Goal: Navigation & Orientation: Find specific page/section

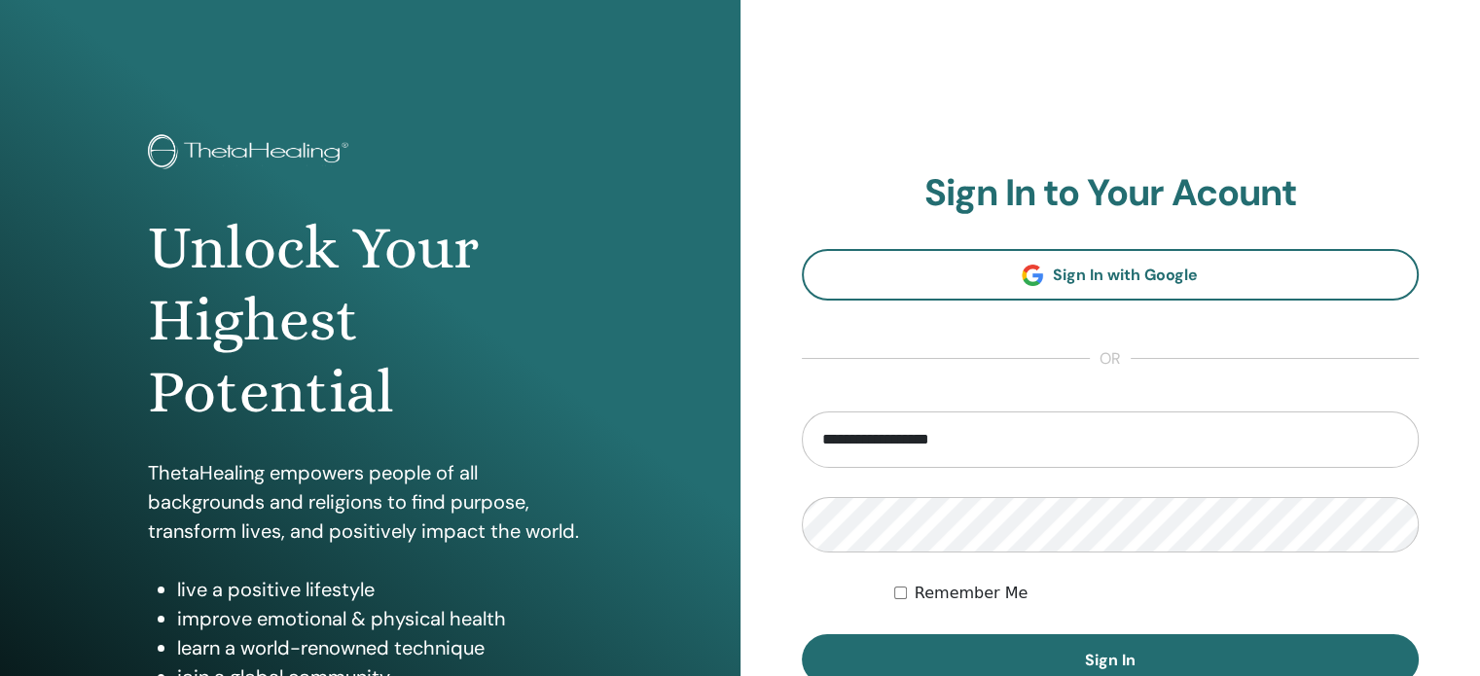
type input "**********"
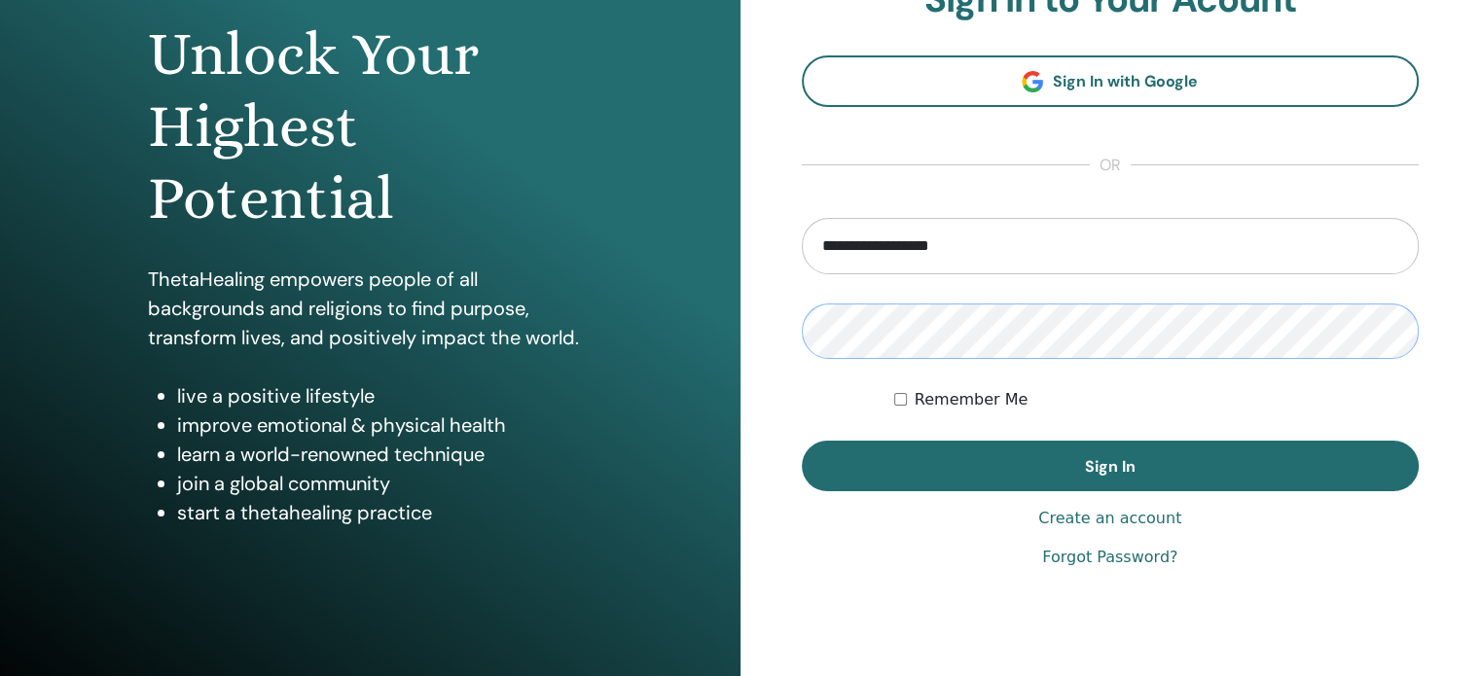
scroll to position [195, 0]
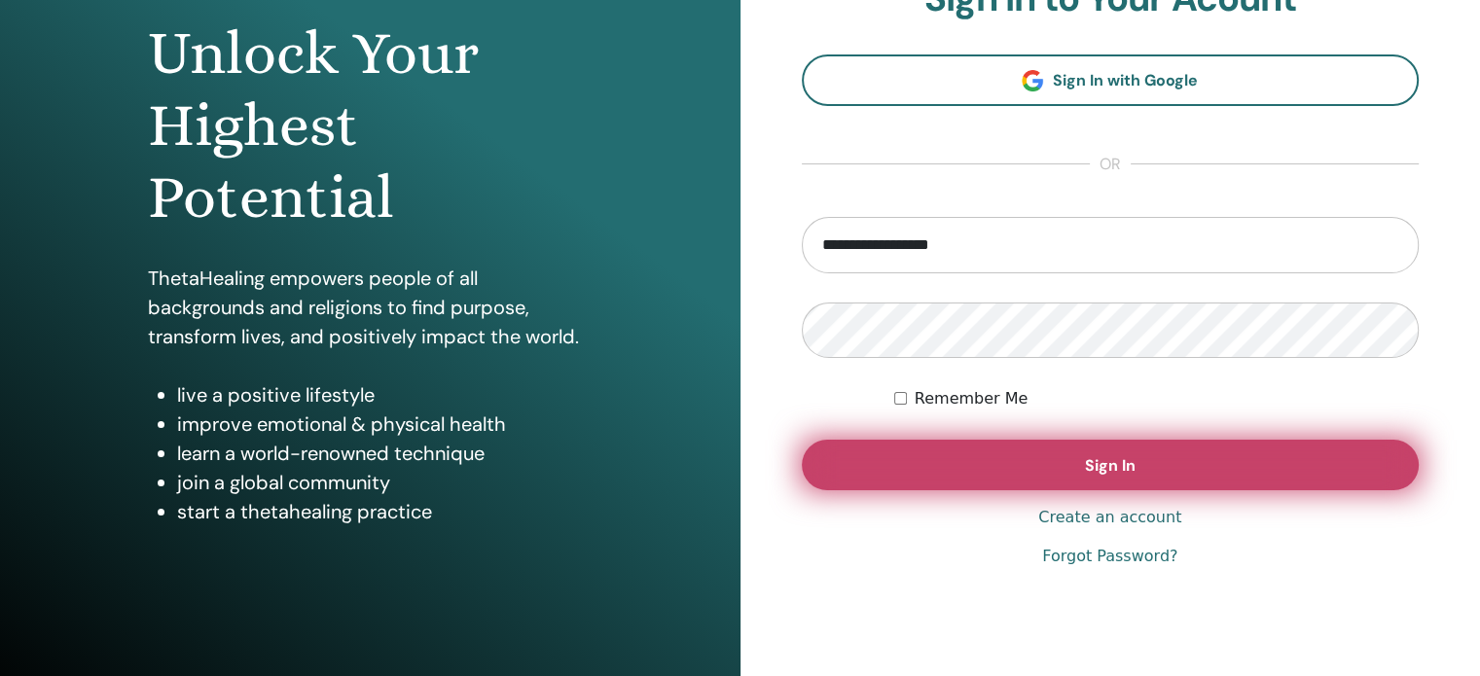
click at [1002, 465] on button "Sign In" at bounding box center [1111, 465] width 618 height 51
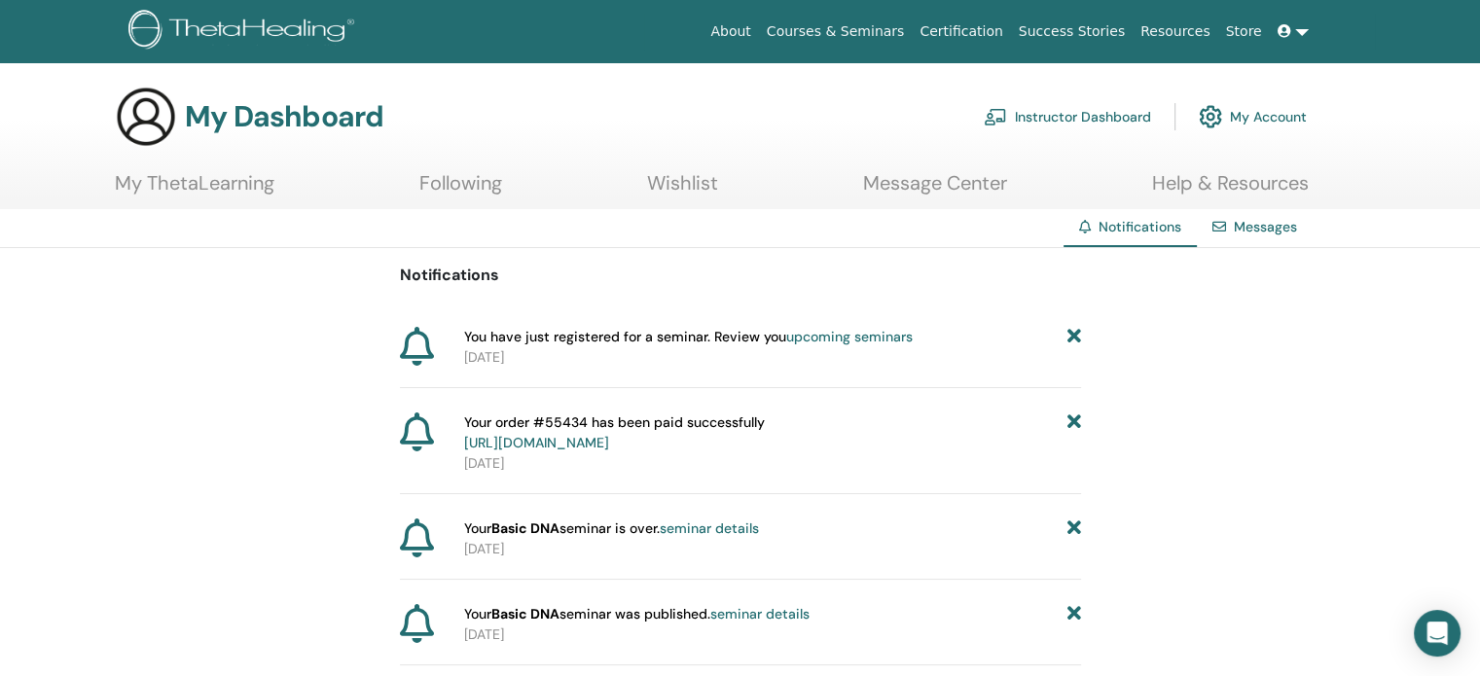
click at [785, 374] on div "You have just registered for a seminar. Review you upcoming seminars [DATE]" at bounding box center [740, 357] width 681 height 61
click at [853, 339] on link "upcoming seminars" at bounding box center [849, 337] width 126 height 18
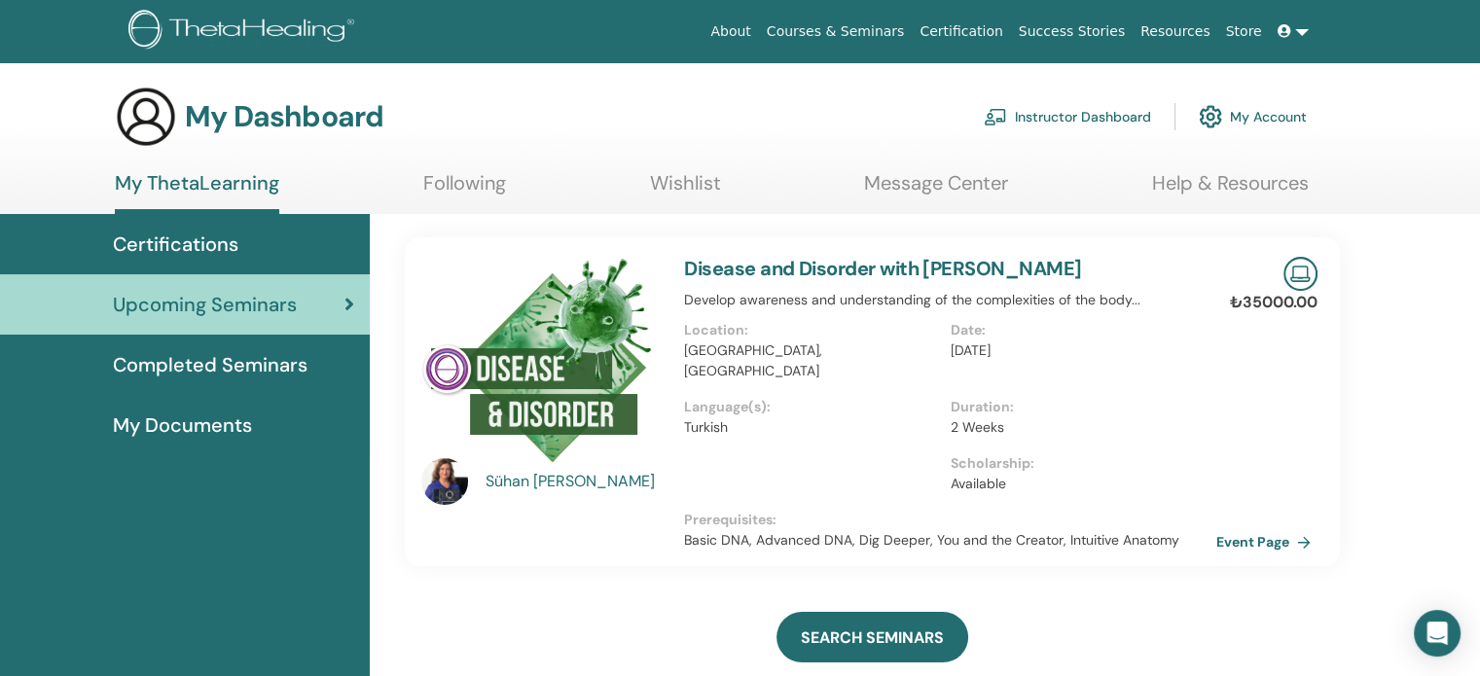
click at [868, 417] on p "Turkish" at bounding box center [811, 427] width 254 height 20
click at [261, 373] on span "Completed Seminars" at bounding box center [210, 364] width 195 height 29
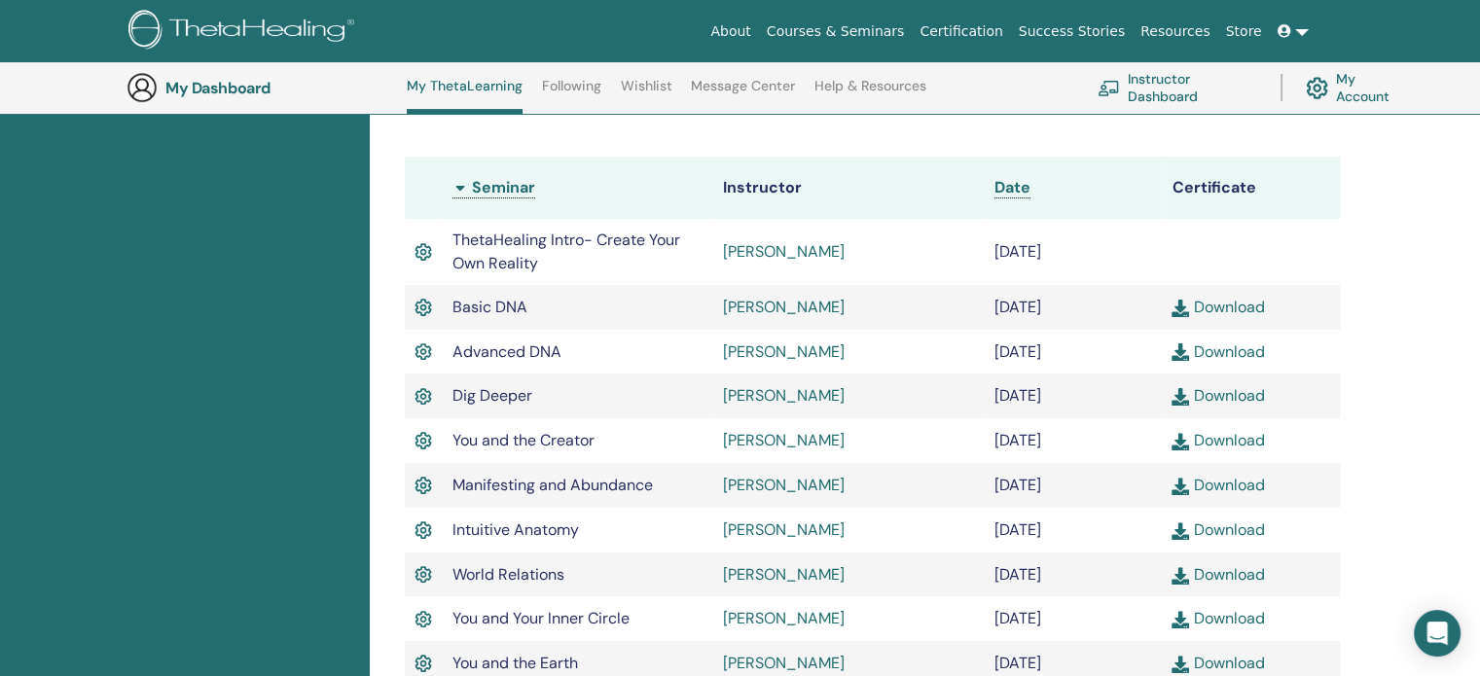
scroll to position [440, 0]
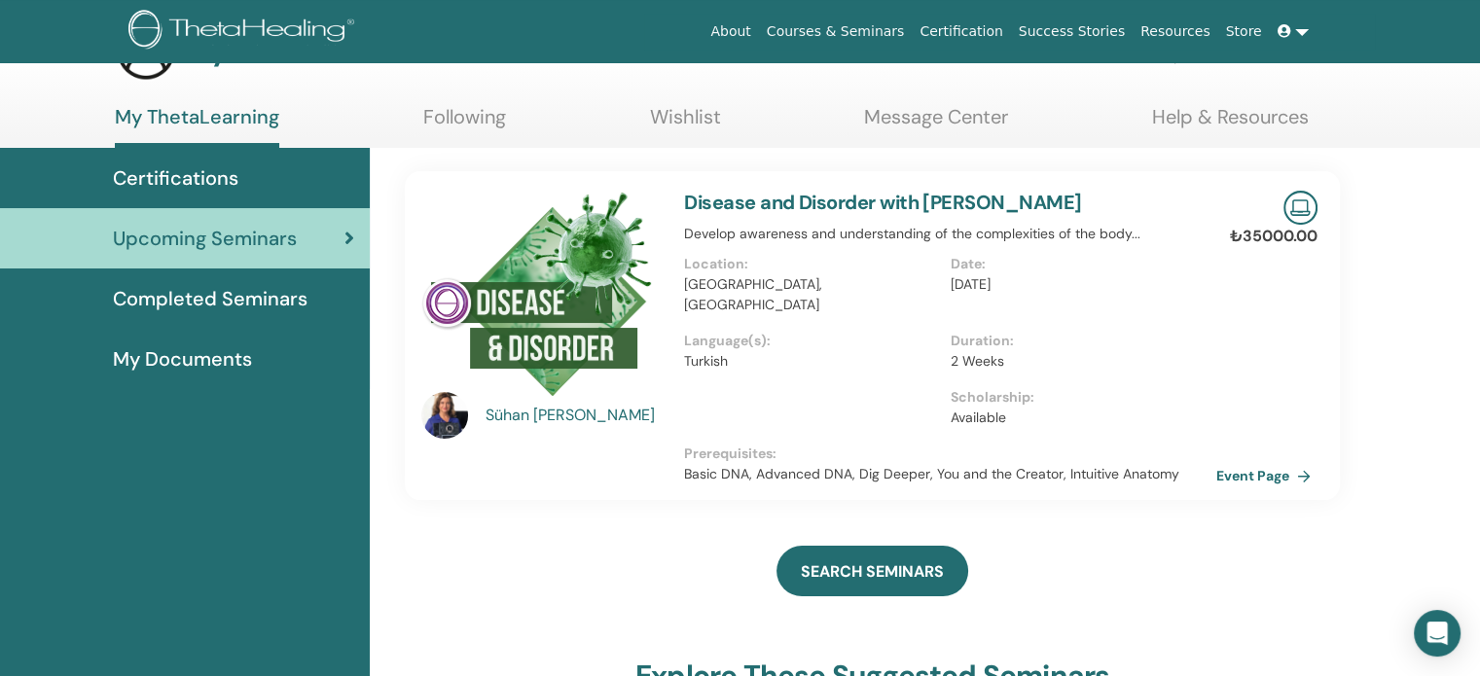
scroll to position [97, 0]
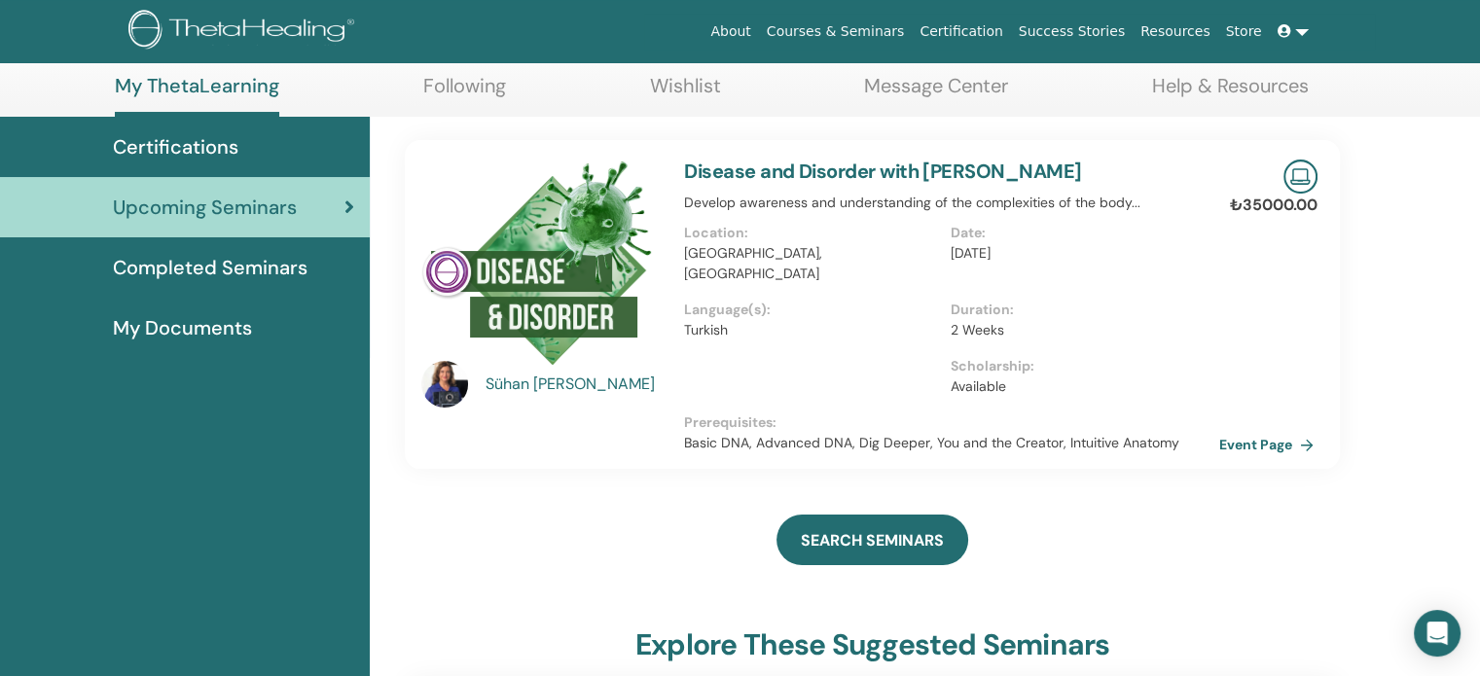
click at [1292, 430] on link "Event Page" at bounding box center [1270, 444] width 102 height 29
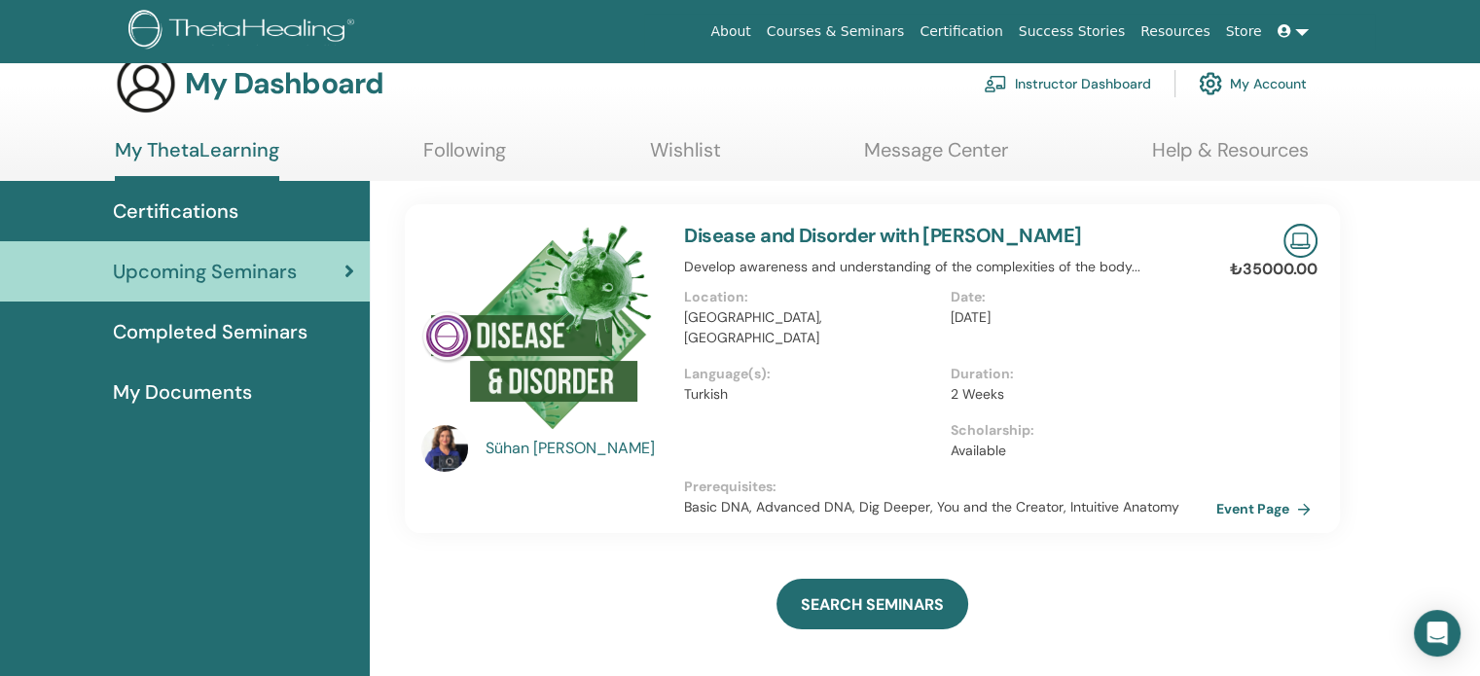
scroll to position [0, 0]
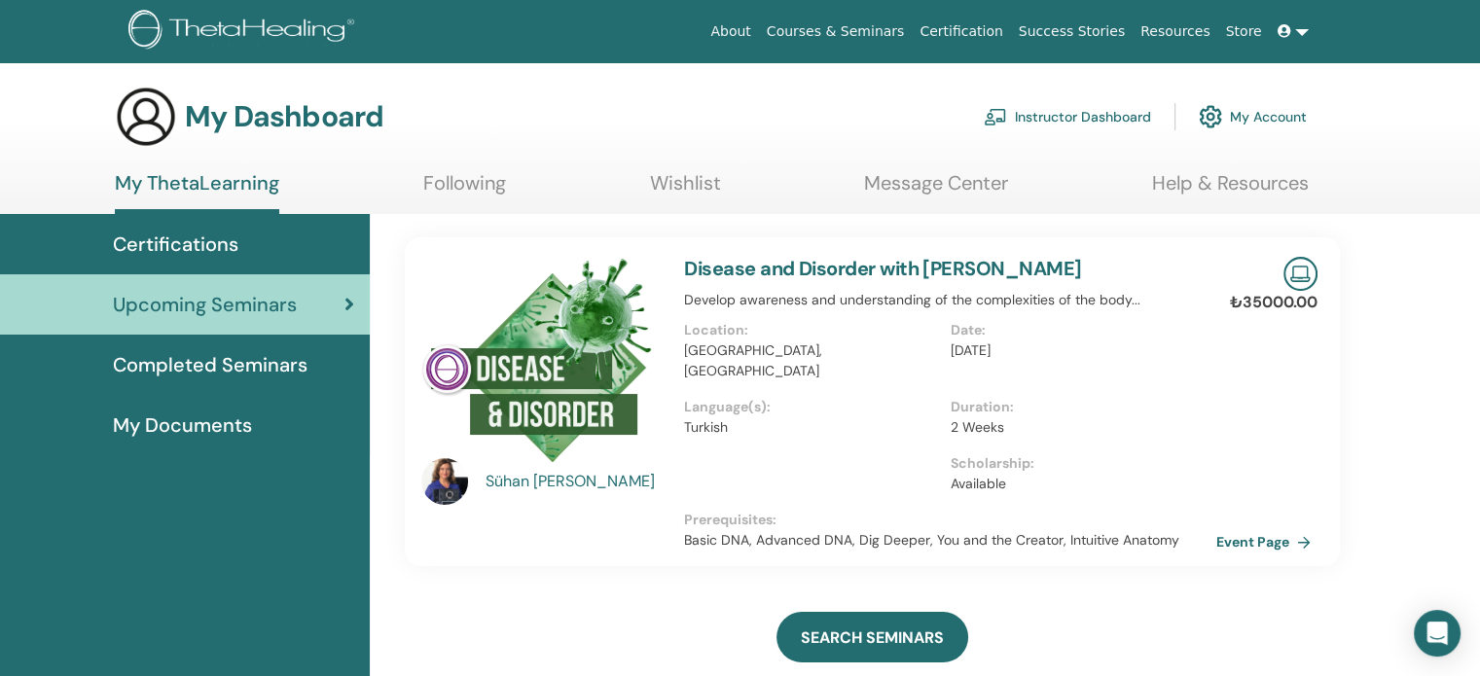
click at [982, 175] on link "Message Center" at bounding box center [936, 190] width 144 height 38
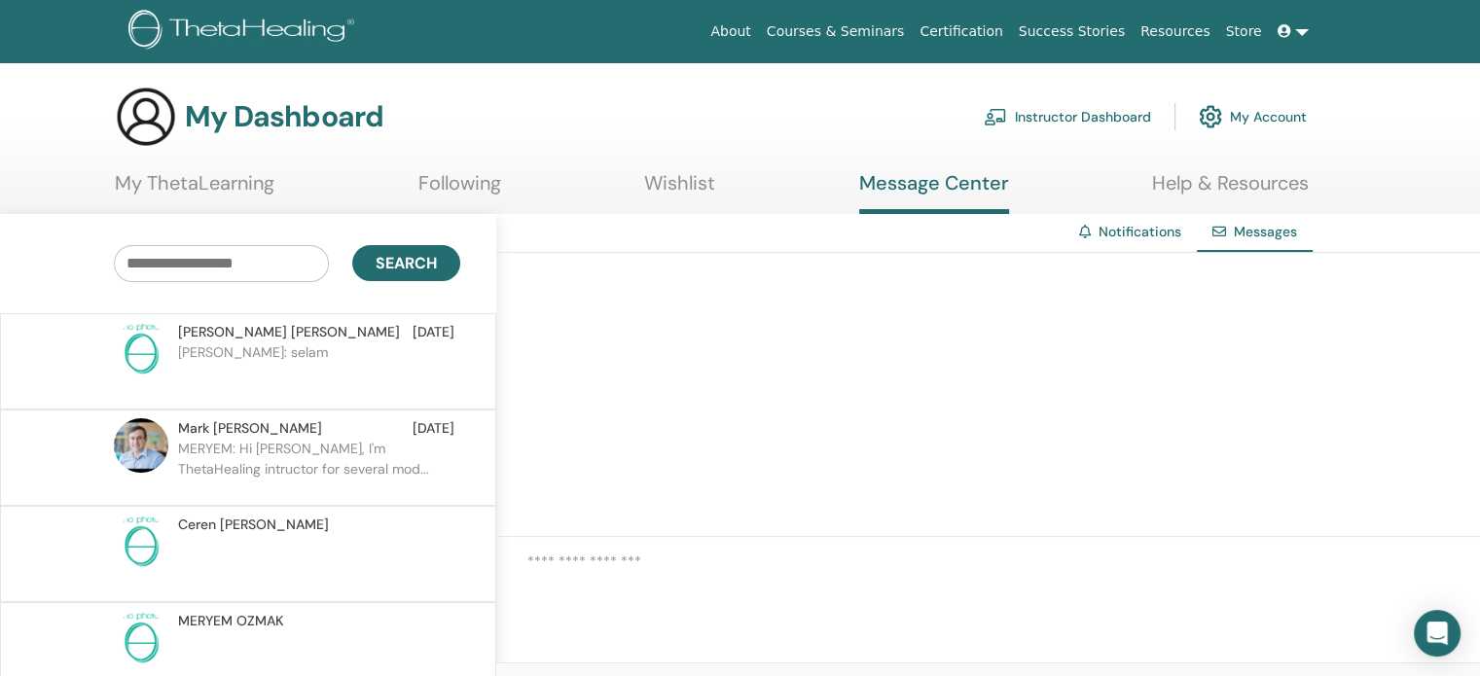
click at [312, 481] on p "MERYEM: Hi [PERSON_NAME], I'm ThetaHealing intructor for several mod..." at bounding box center [319, 468] width 282 height 58
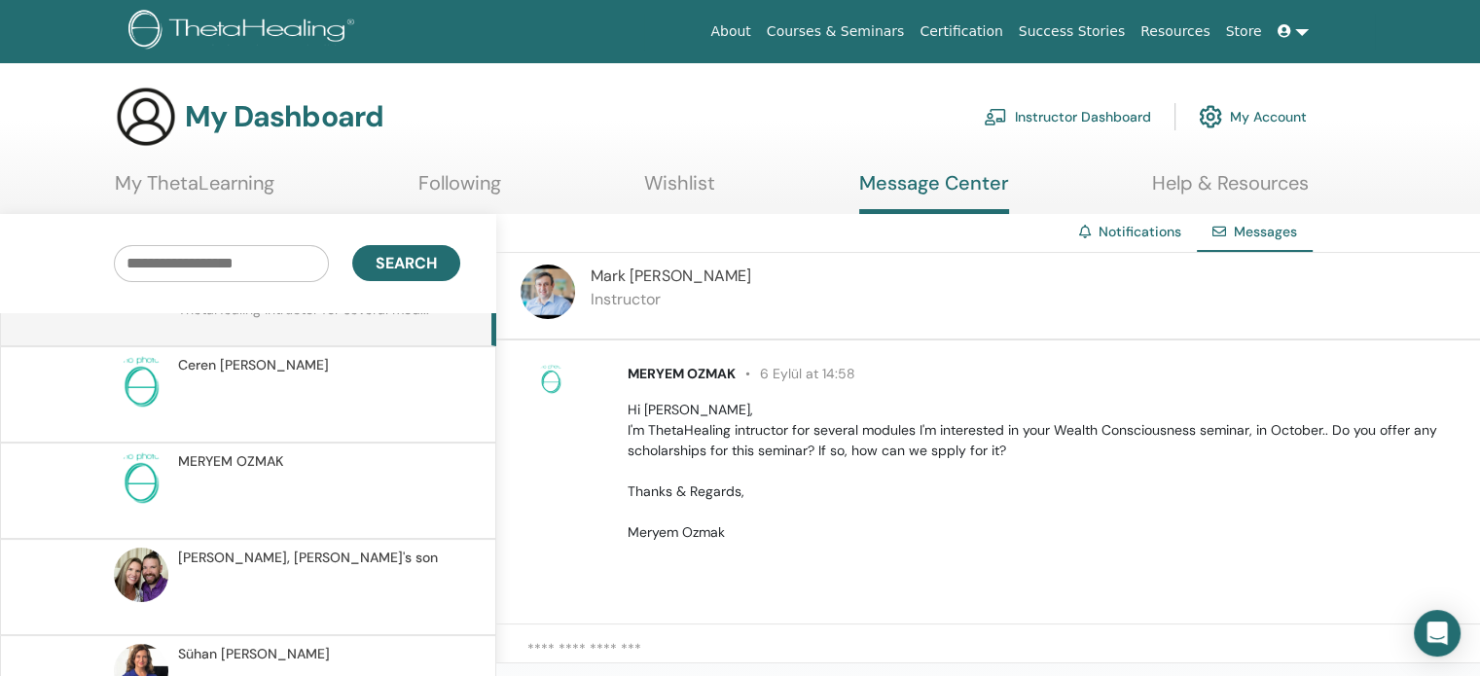
scroll to position [195, 0]
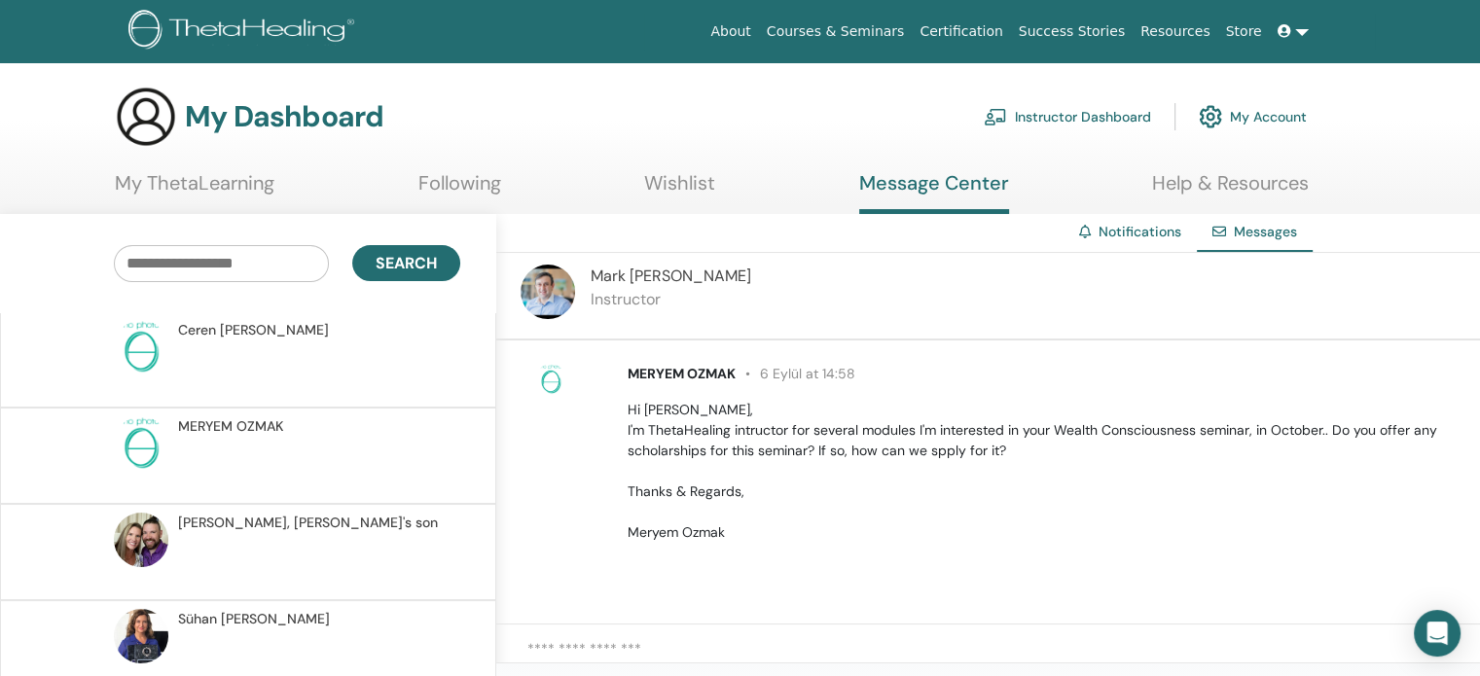
click at [292, 378] on p at bounding box center [319, 369] width 282 height 58
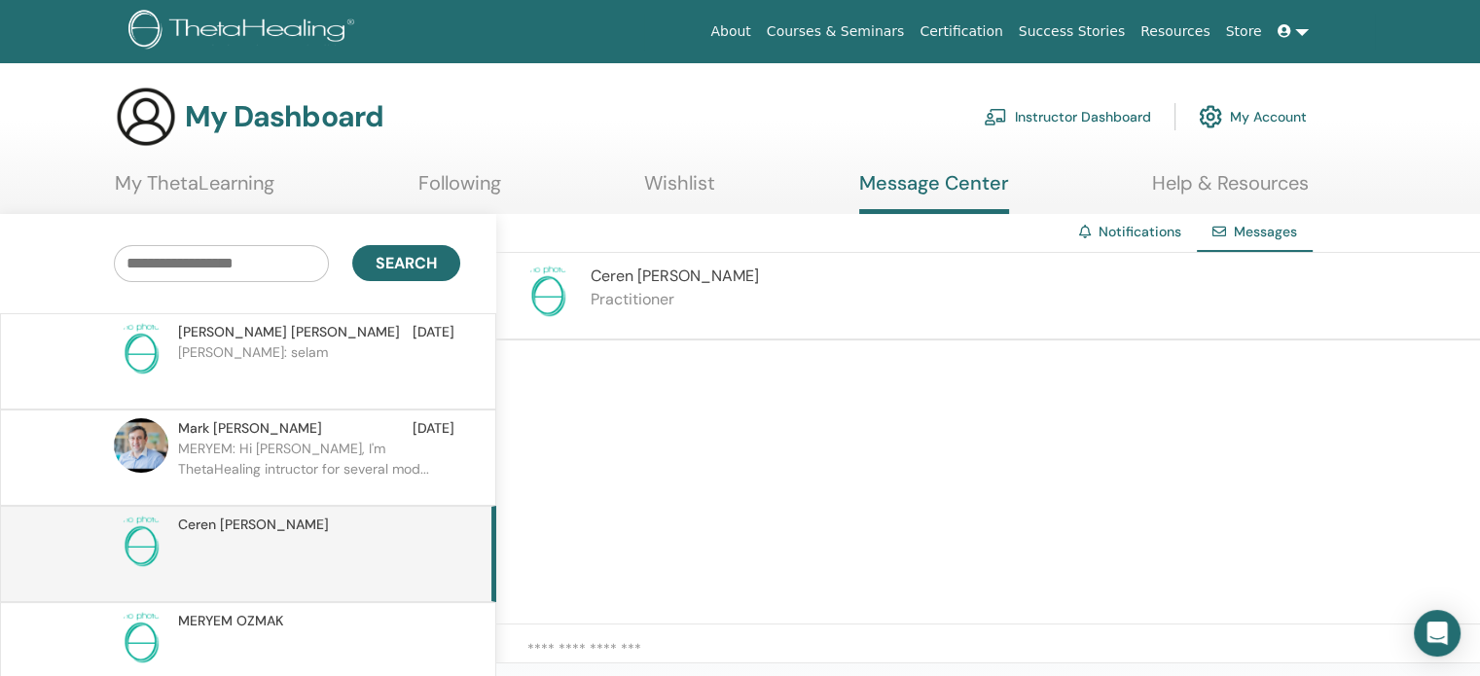
click at [236, 196] on link "My ThetaLearning" at bounding box center [195, 190] width 160 height 38
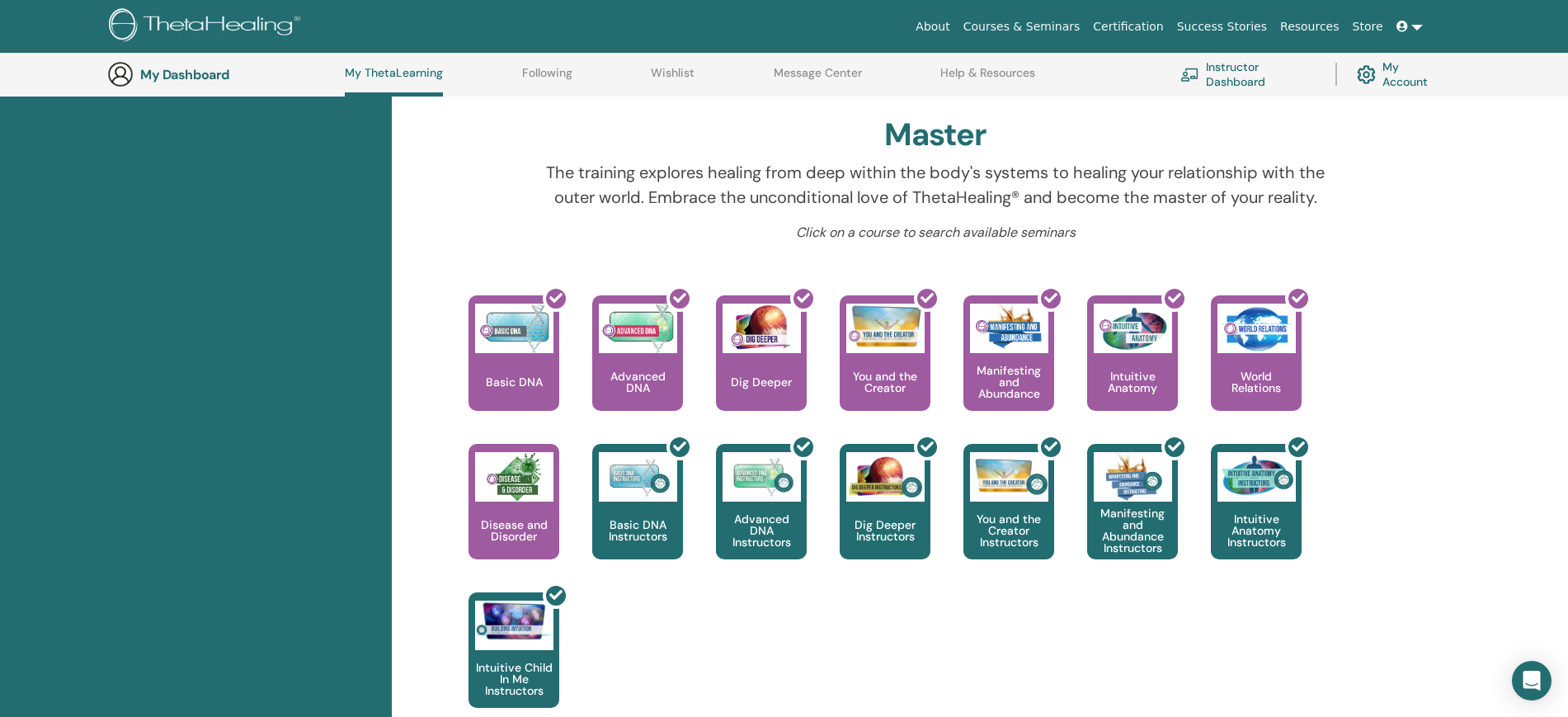
scroll to position [501, 0]
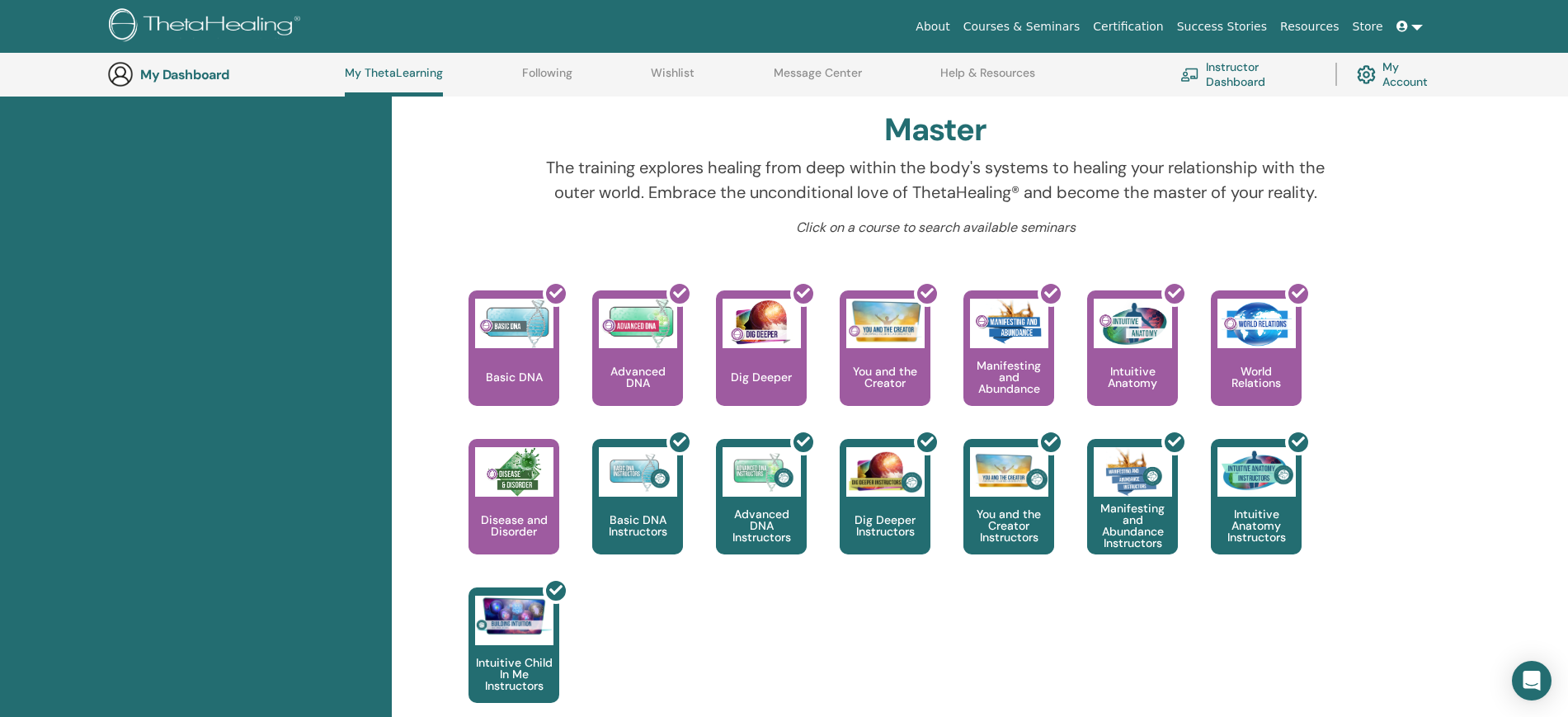
click at [967, 573] on div "This is where your ThetaHealing journey begins. This is the first seminar to ta…" at bounding box center [924, 513] width 975 height 445
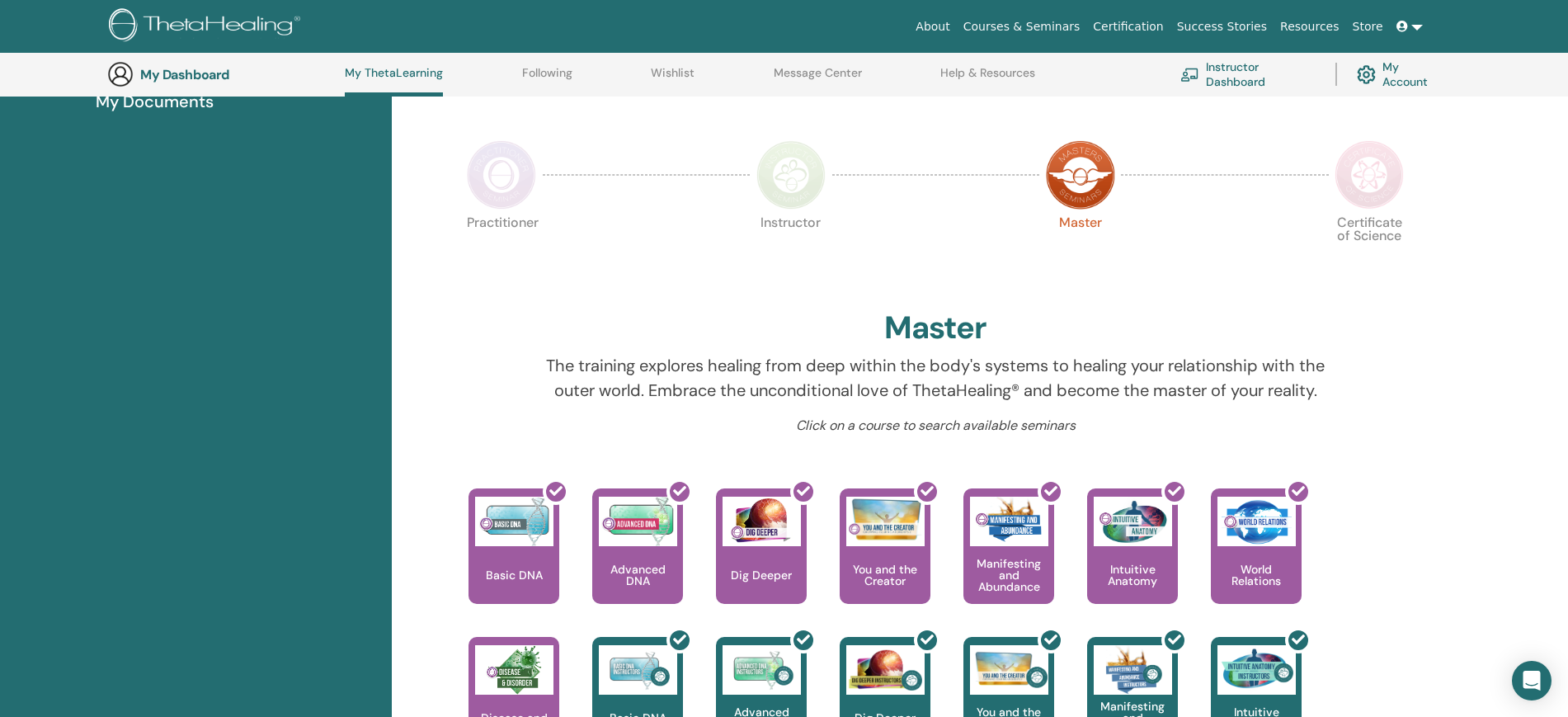
scroll to position [294, 0]
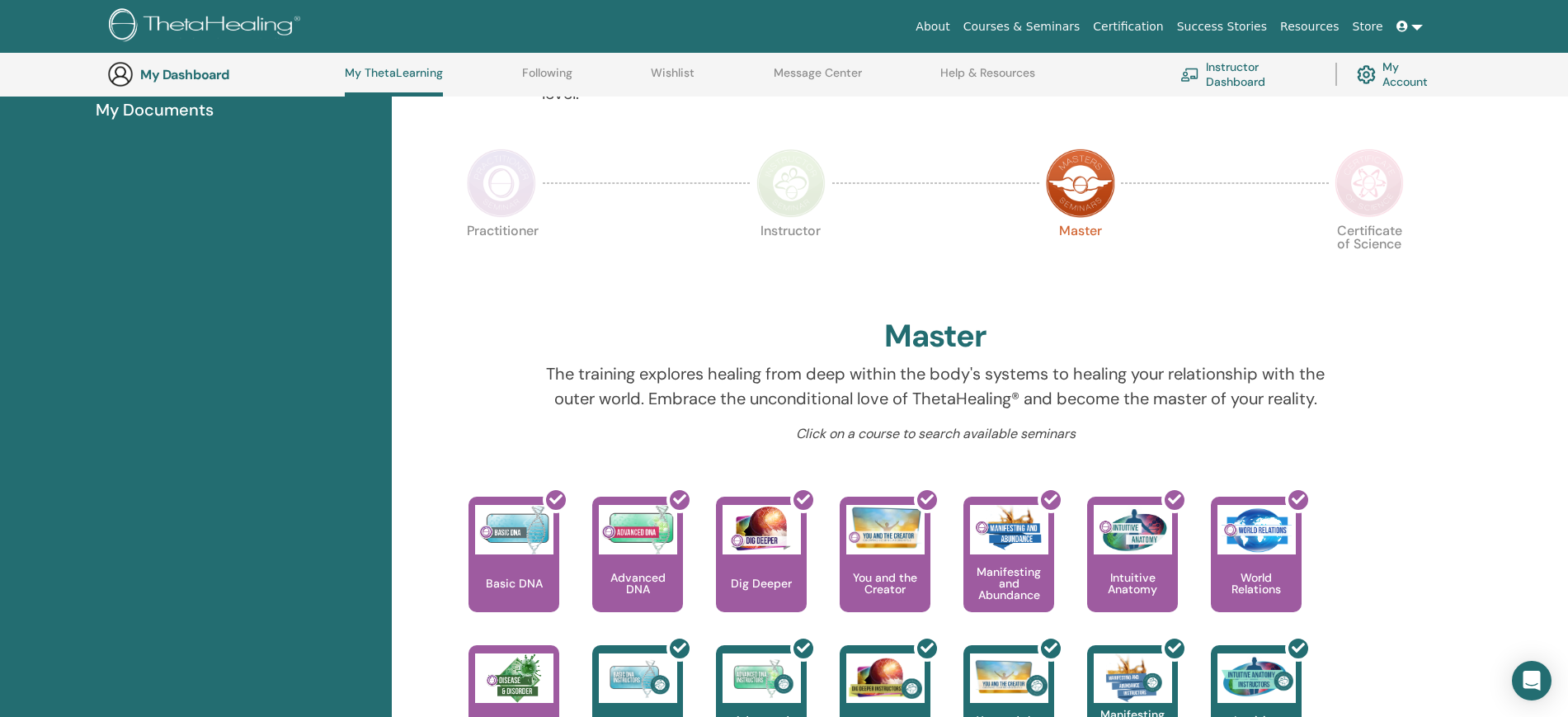
click at [1254, 205] on img at bounding box center [1370, 183] width 70 height 70
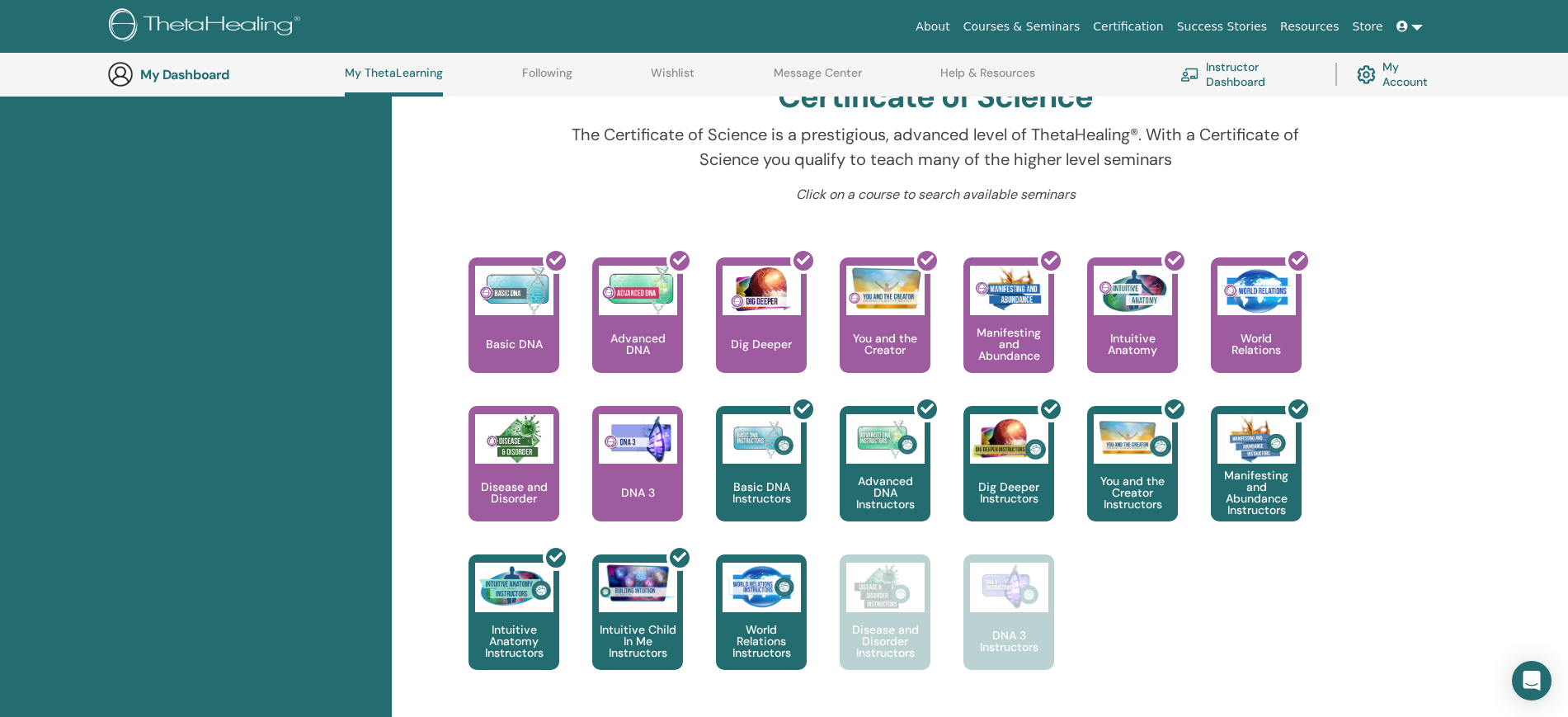
scroll to position [517, 0]
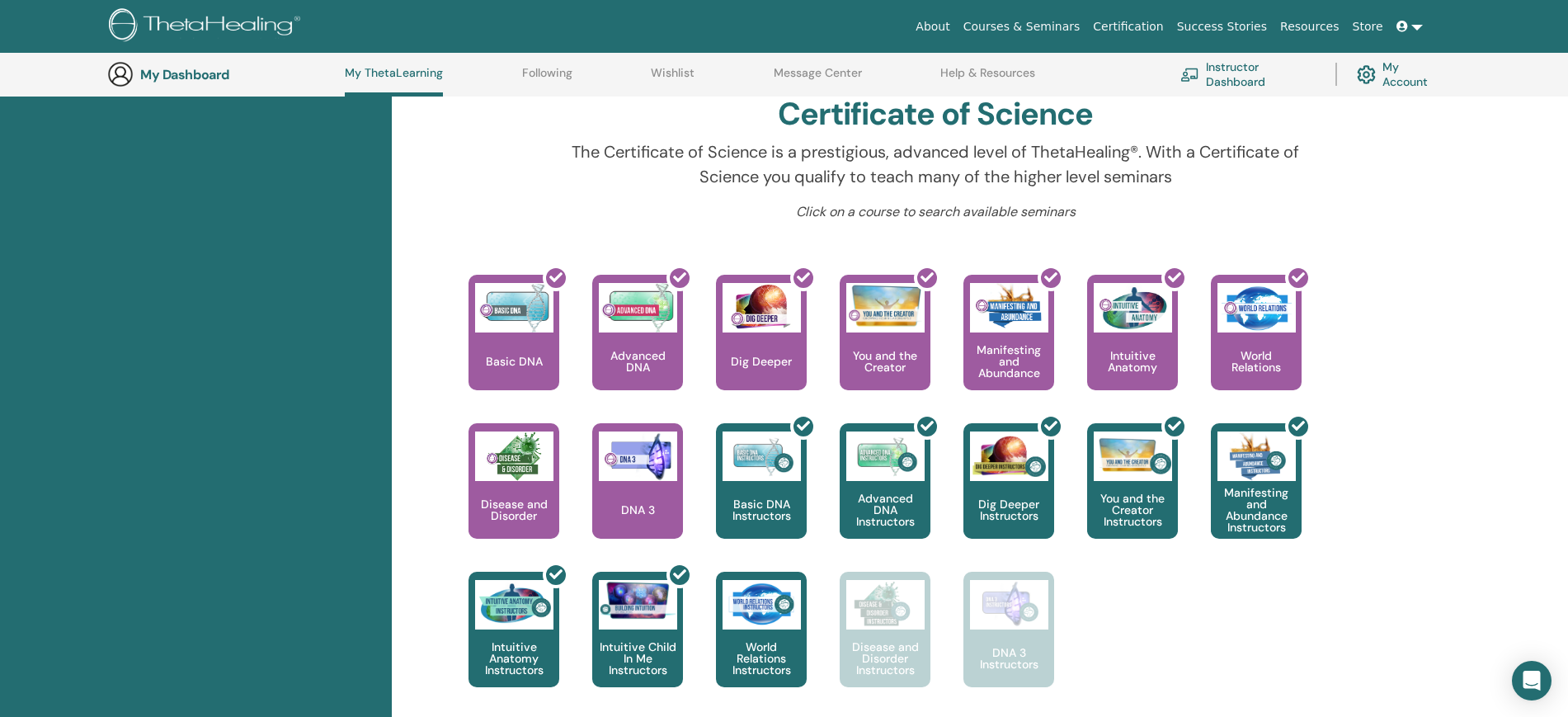
click at [1415, 21] on link at bounding box center [1409, 27] width 40 height 31
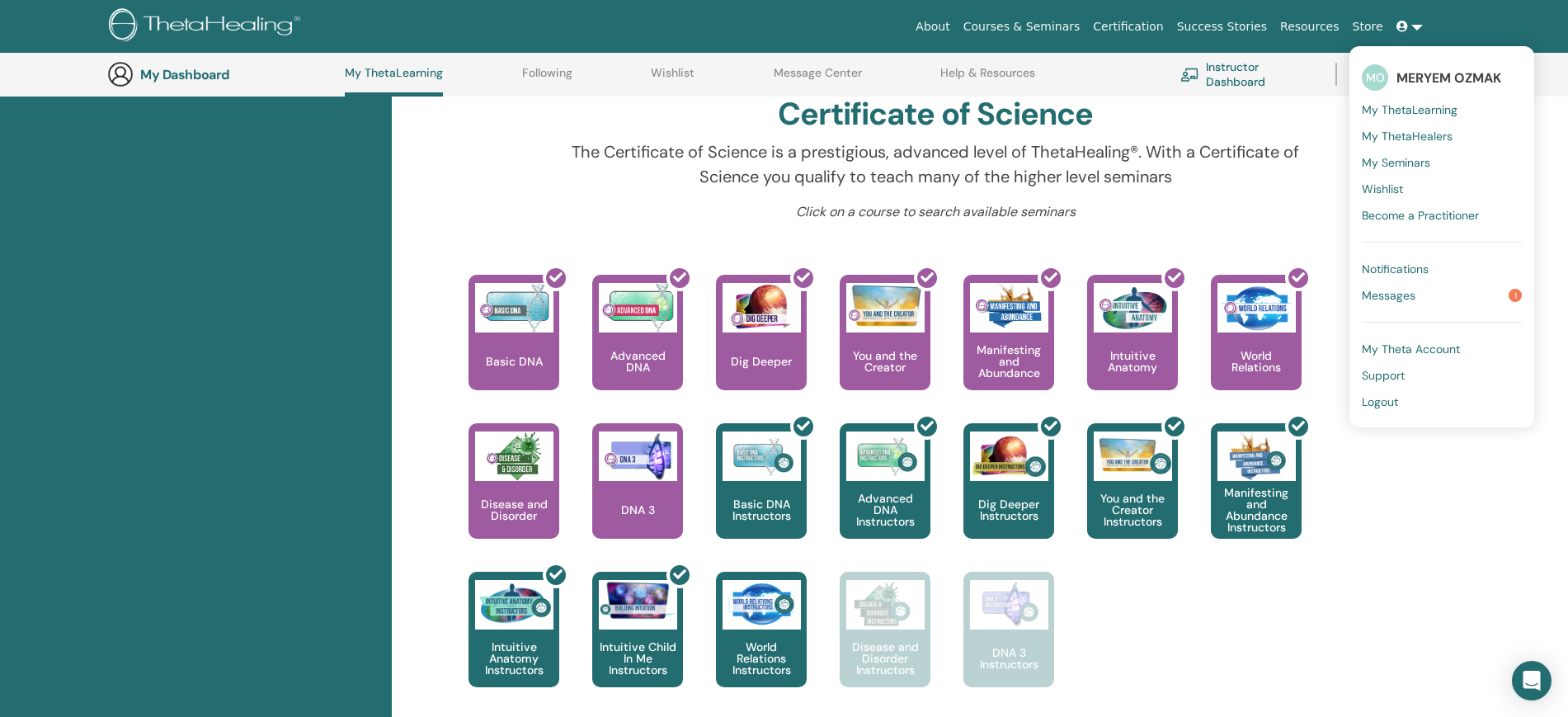
click at [1394, 403] on span "Logout" at bounding box center [1380, 402] width 36 height 15
